Goal: Task Accomplishment & Management: Manage account settings

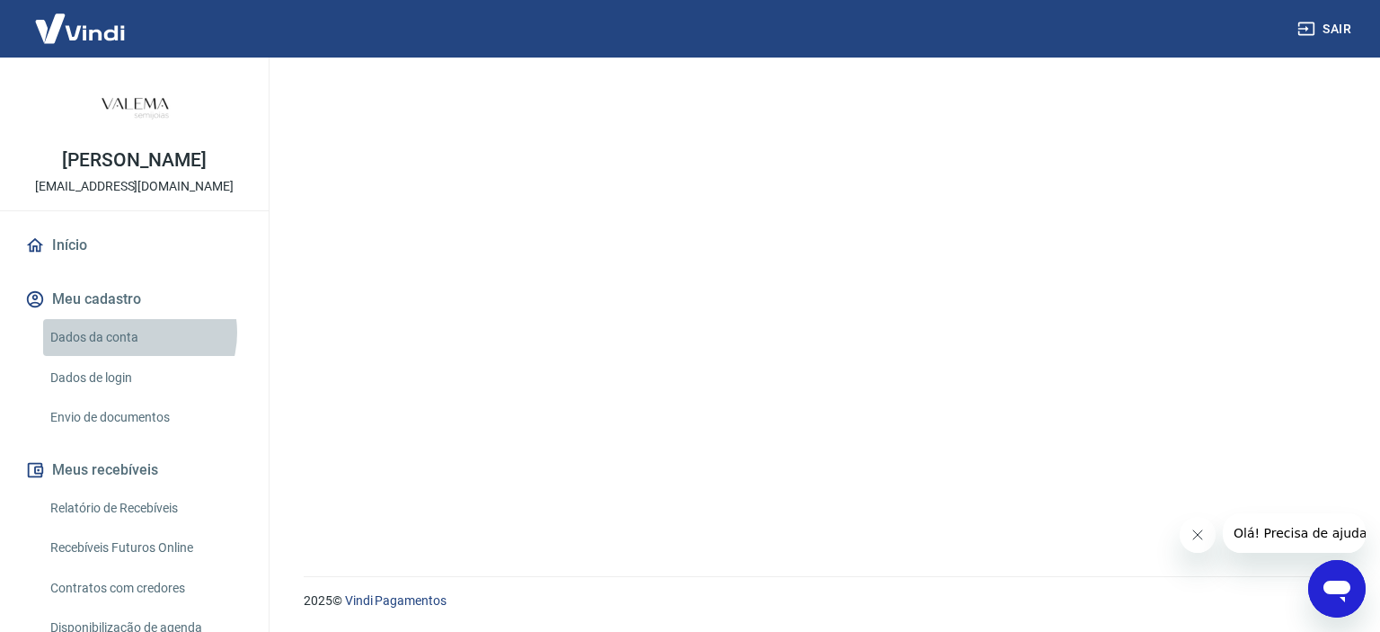
click at [133, 351] on link "Dados da conta" at bounding box center [145, 337] width 204 height 37
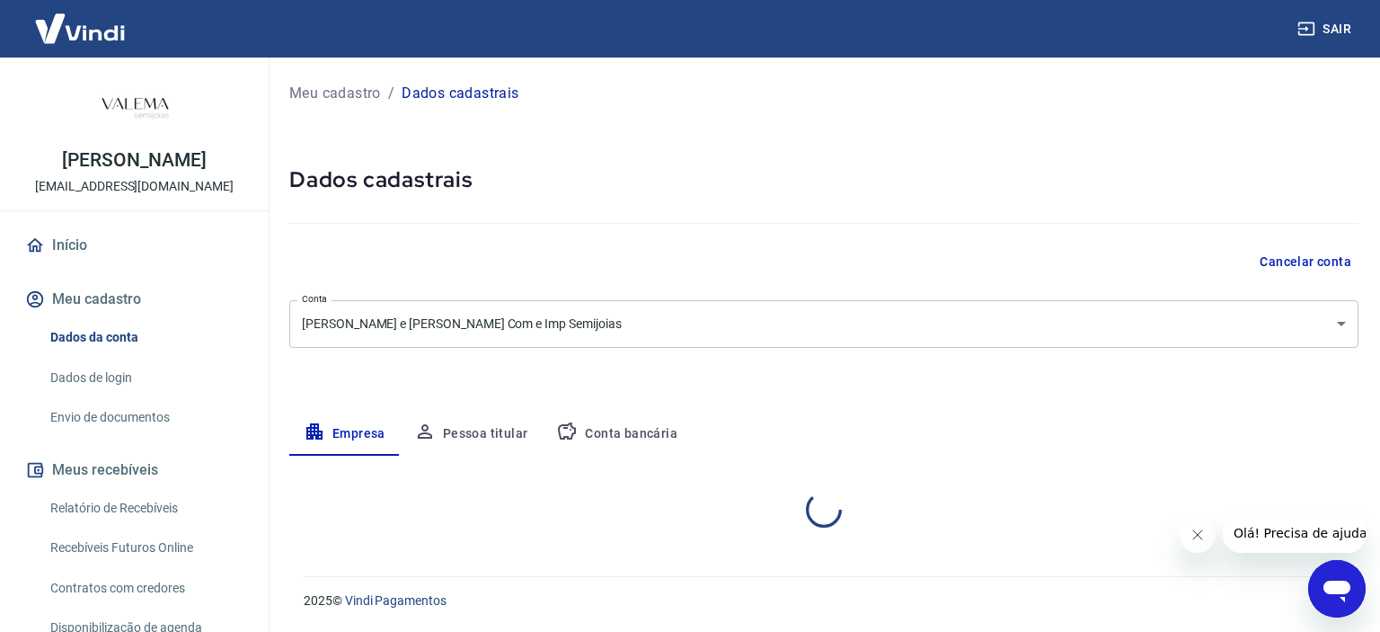
select select "PR"
select select "business"
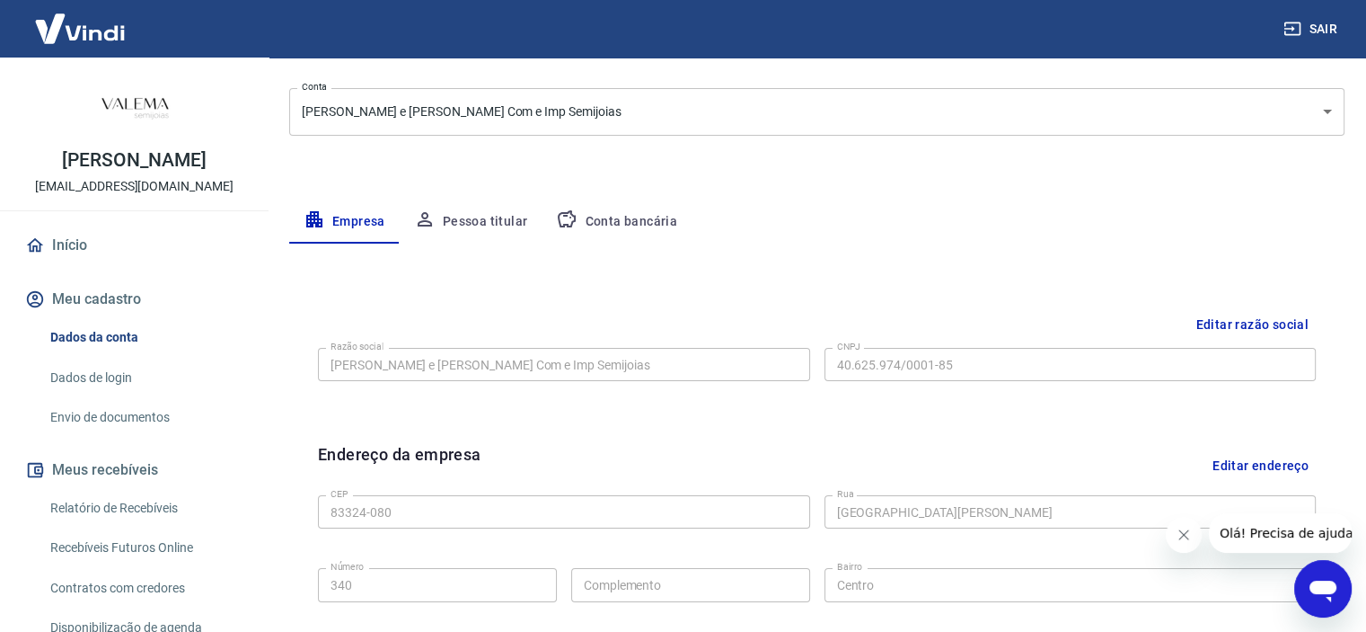
scroll to position [215, 0]
click at [659, 225] on button "Conta bancária" at bounding box center [617, 219] width 150 height 43
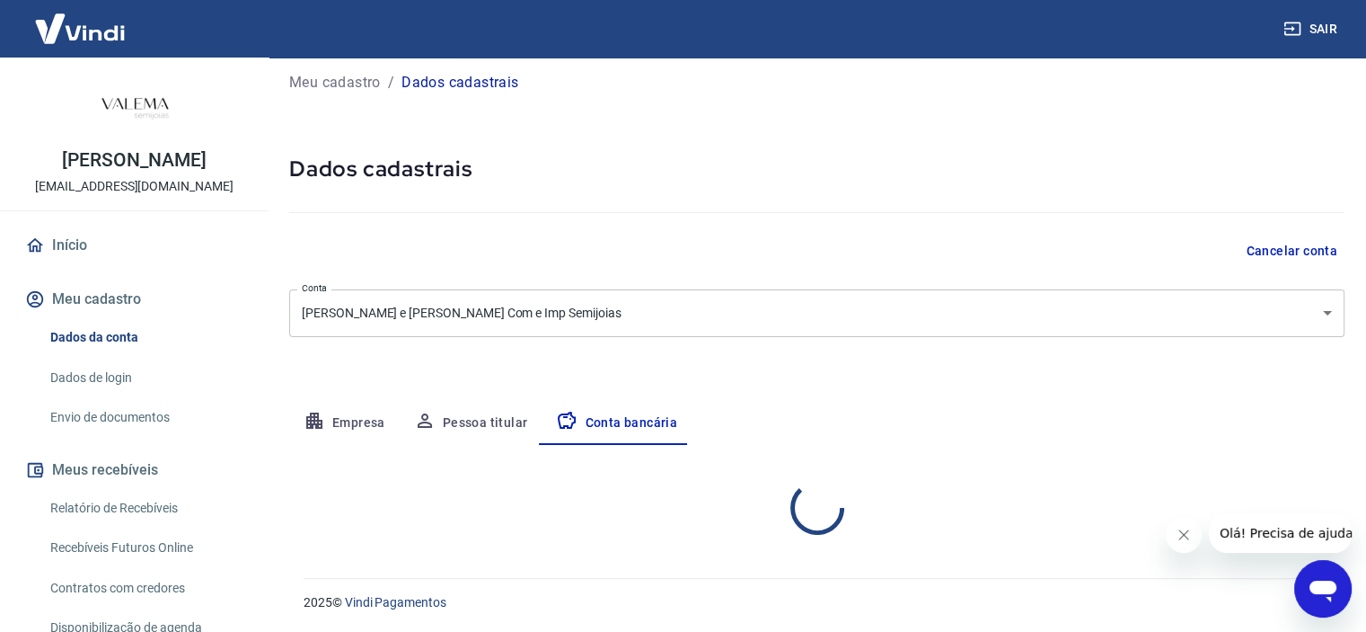
select select "1"
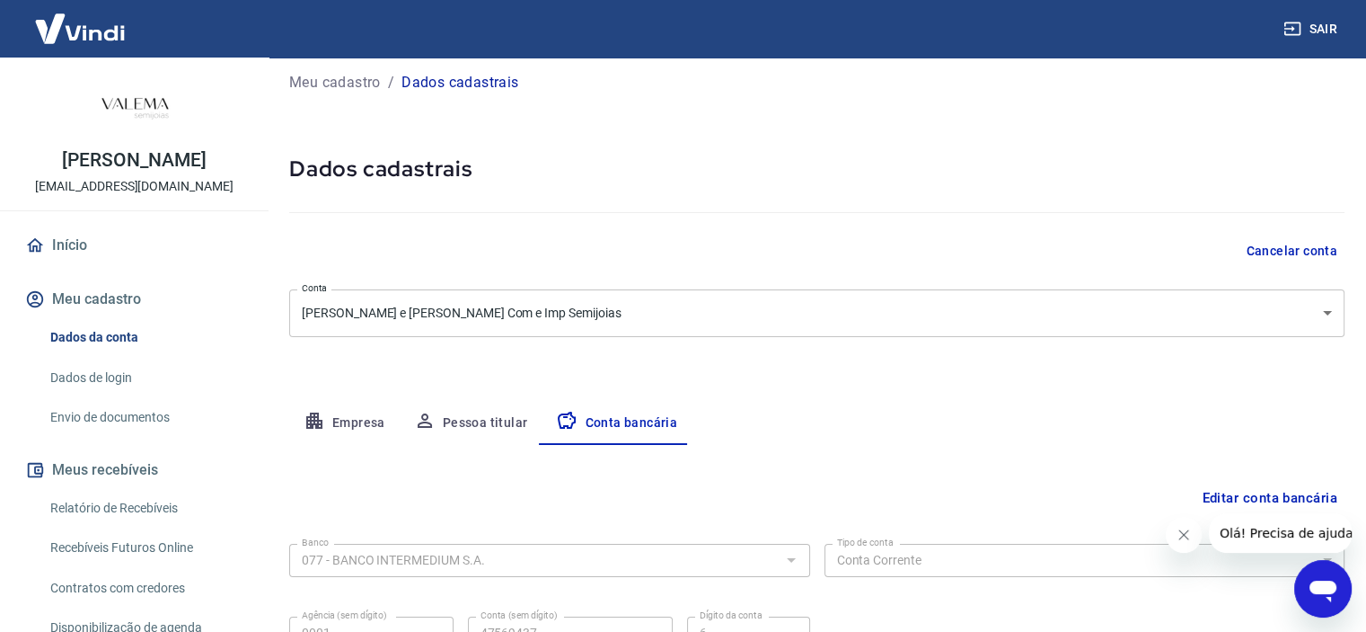
scroll to position [186, 0]
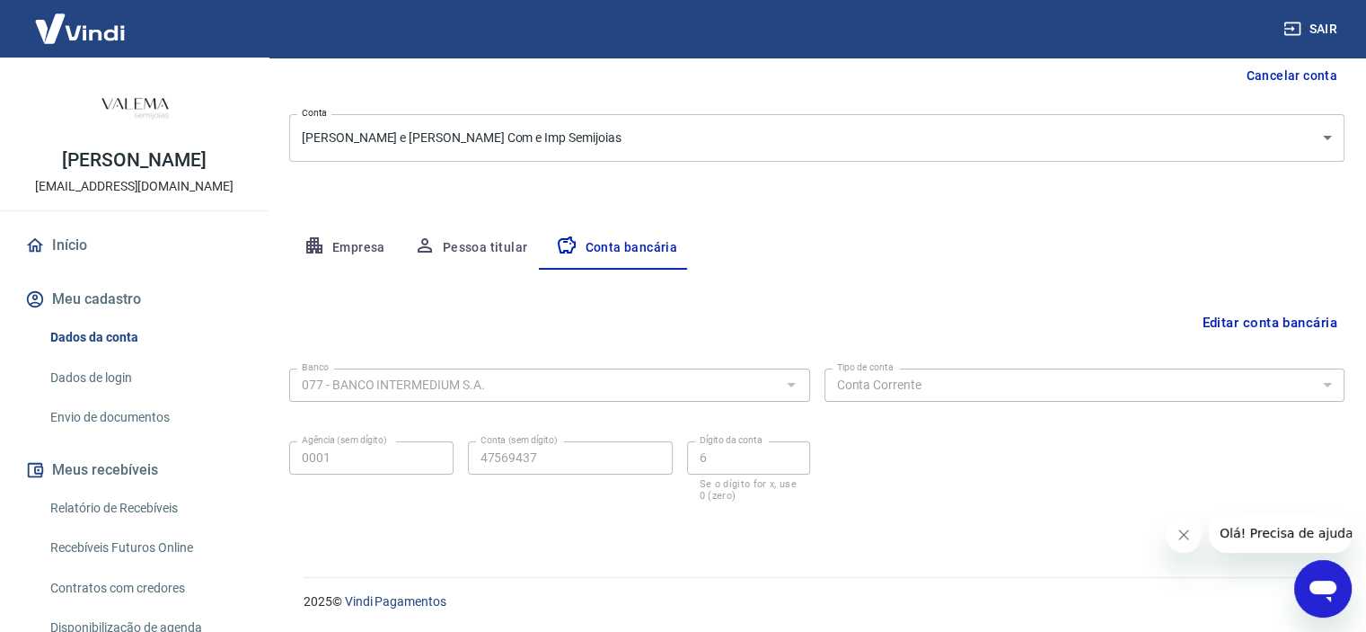
click at [1181, 543] on button "Fechar mensagem da empresa" at bounding box center [1184, 535] width 36 height 36
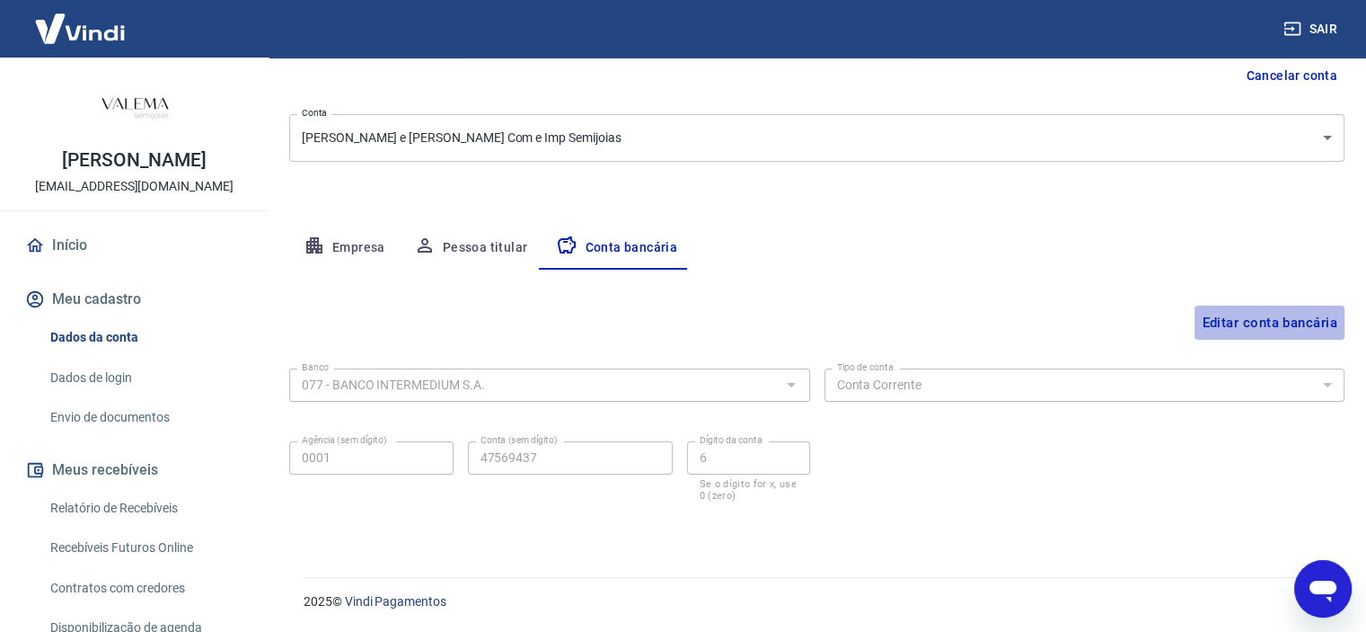
click at [1272, 319] on button "Editar conta bancária" at bounding box center [1270, 322] width 150 height 34
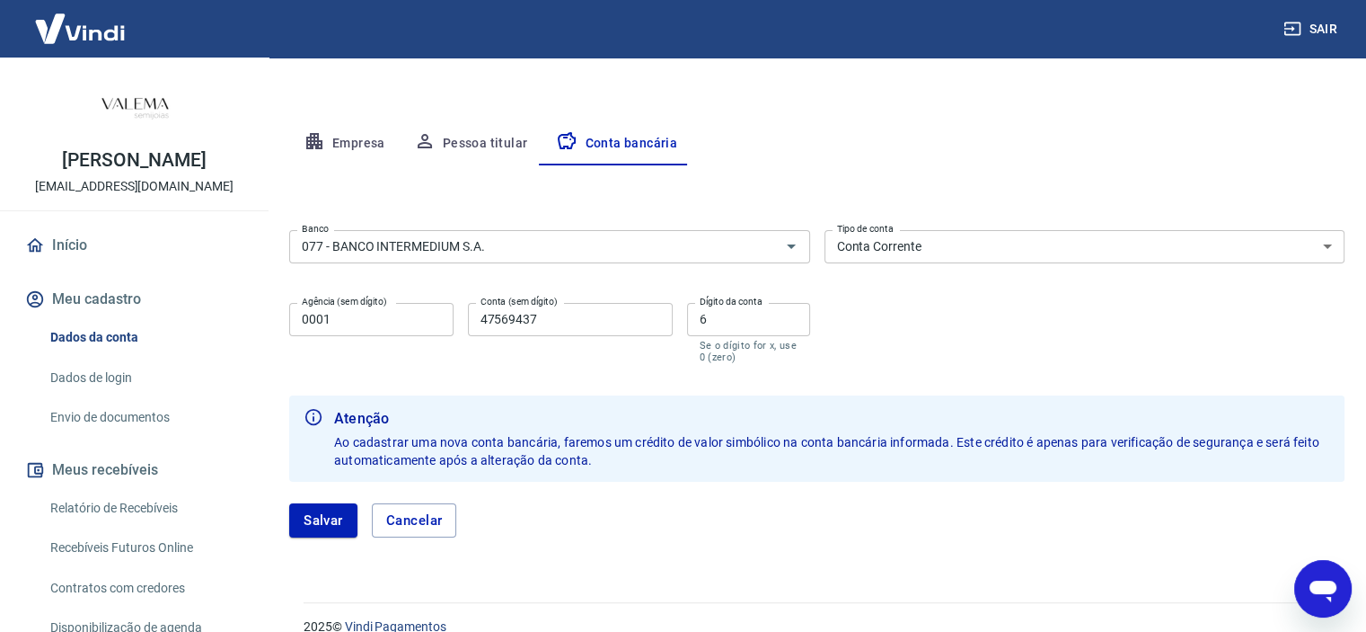
scroll to position [310, 0]
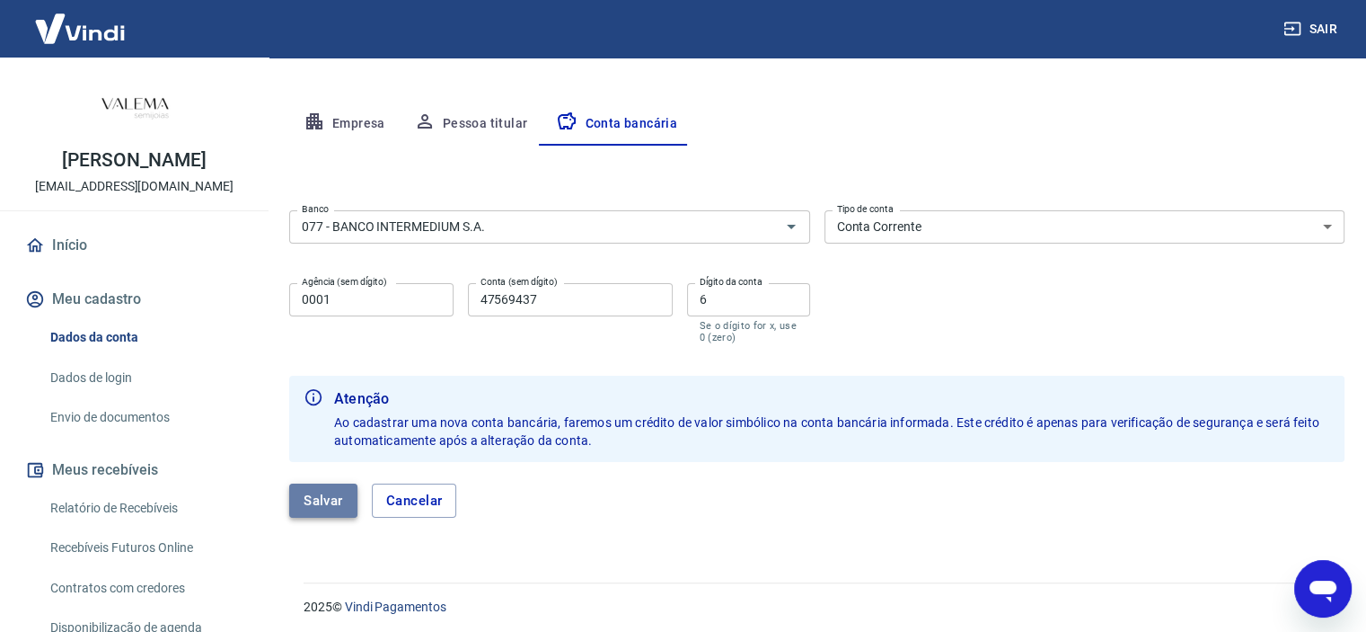
click at [327, 508] on button "Salvar" at bounding box center [323, 500] width 68 height 34
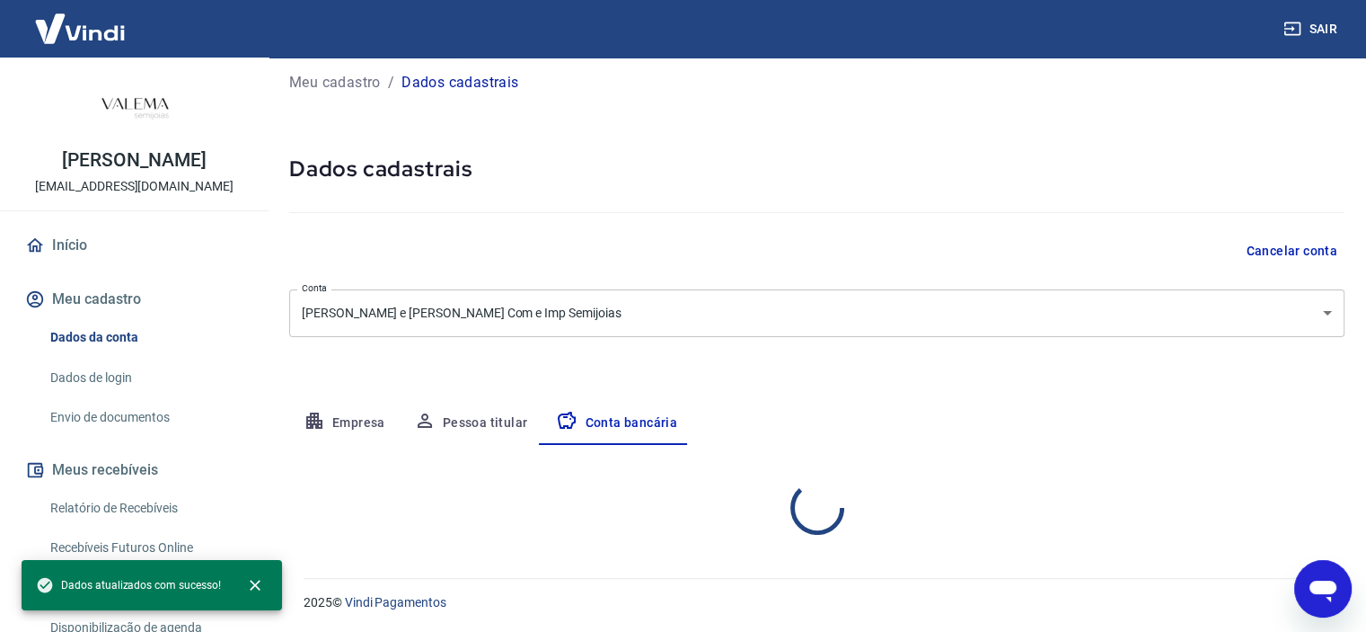
select select "1"
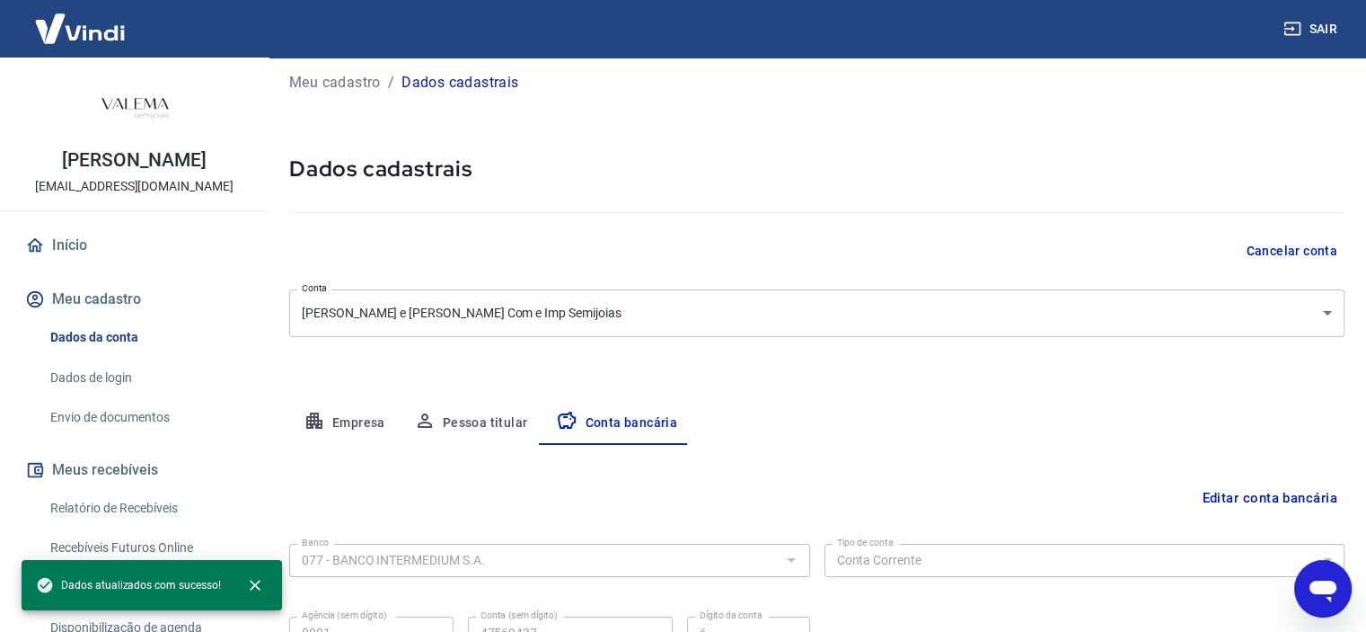
scroll to position [186, 0]
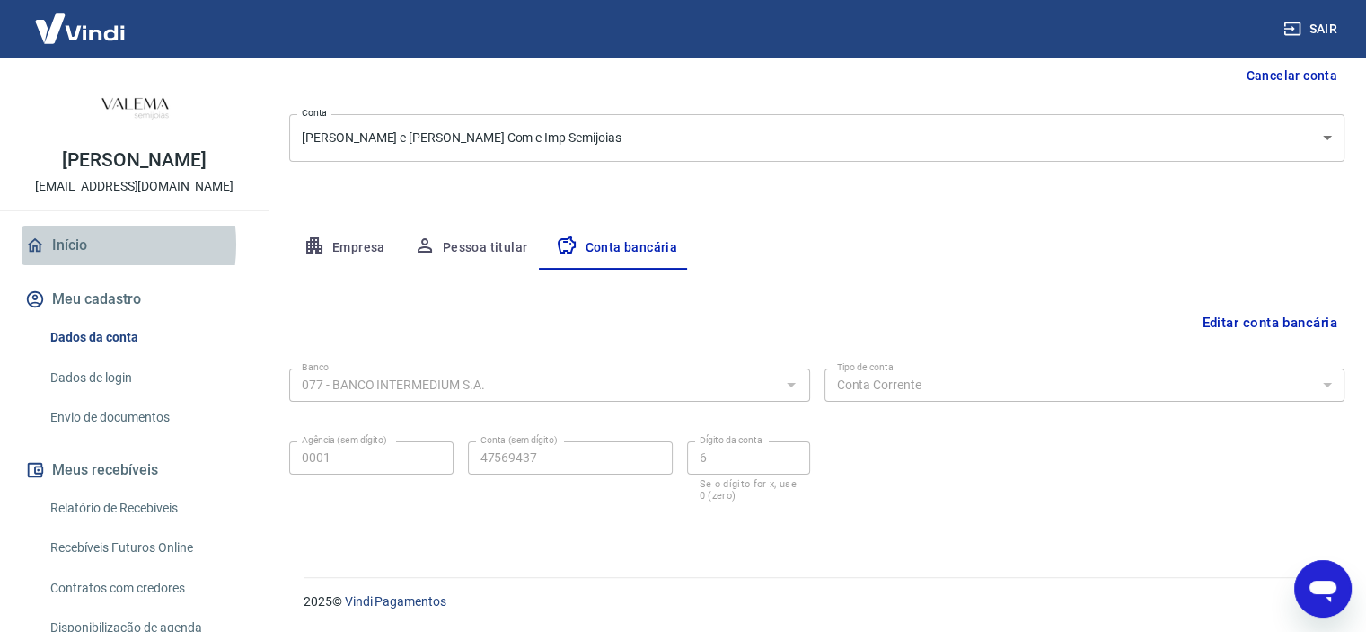
click at [68, 263] on link "Início" at bounding box center [134, 245] width 225 height 40
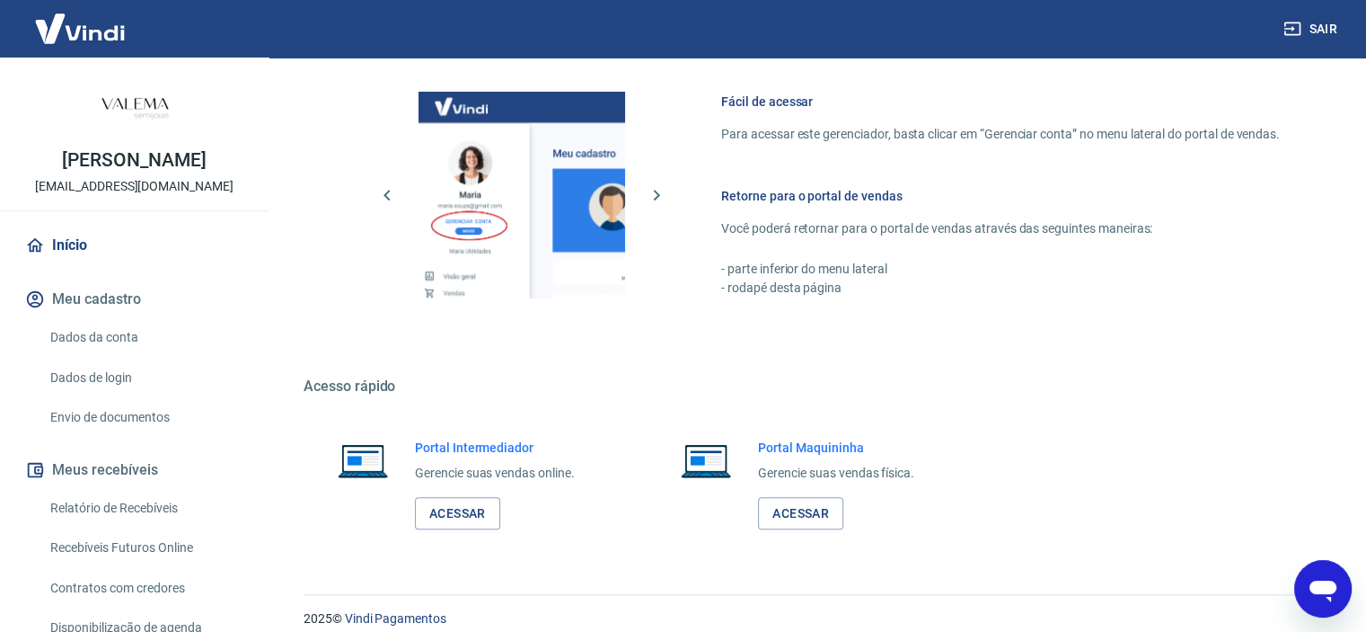
scroll to position [973, 0]
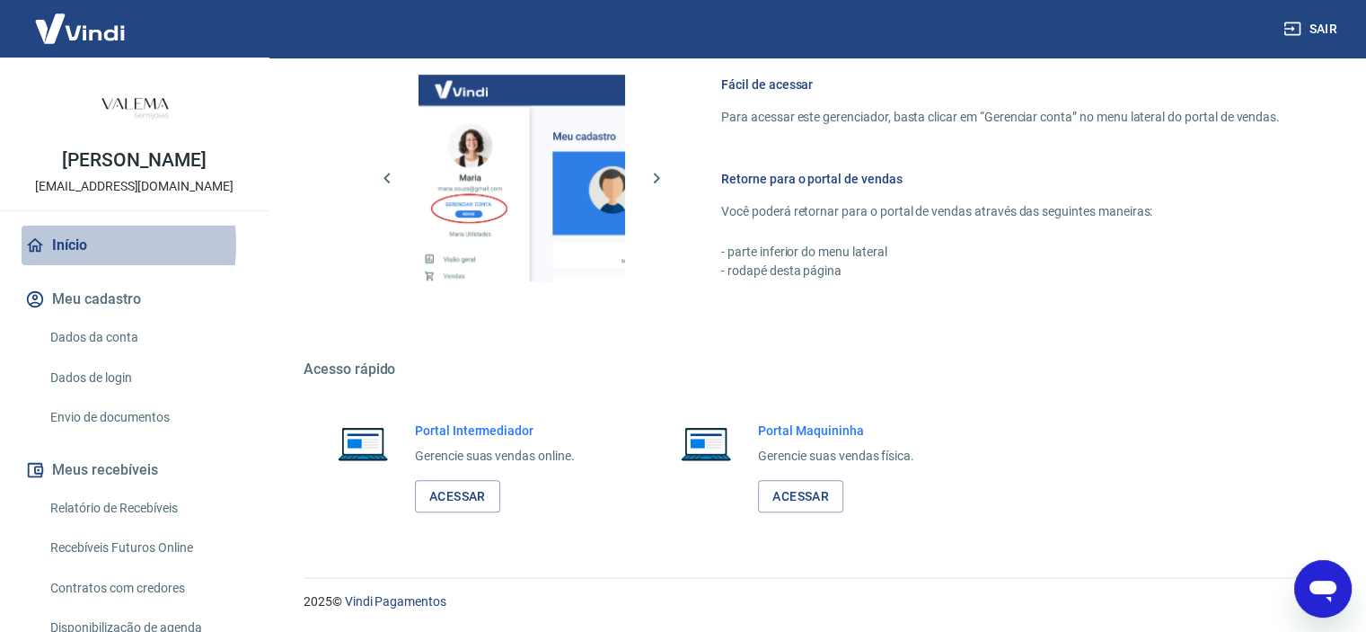
click at [68, 263] on link "Início" at bounding box center [134, 245] width 225 height 40
